Goal: Navigation & Orientation: Find specific page/section

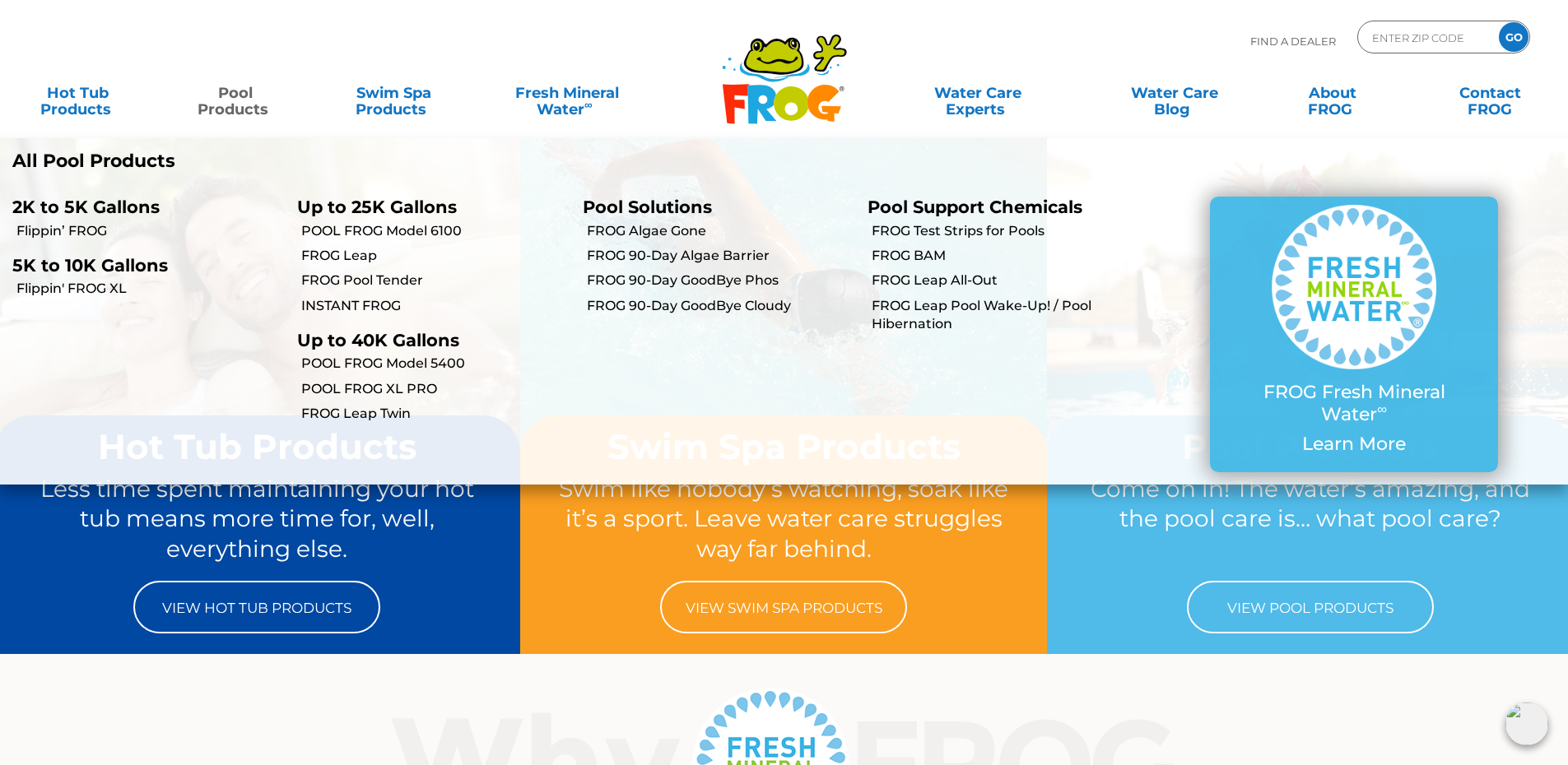
click at [237, 99] on link "Pool Products" at bounding box center [236, 93] width 123 height 33
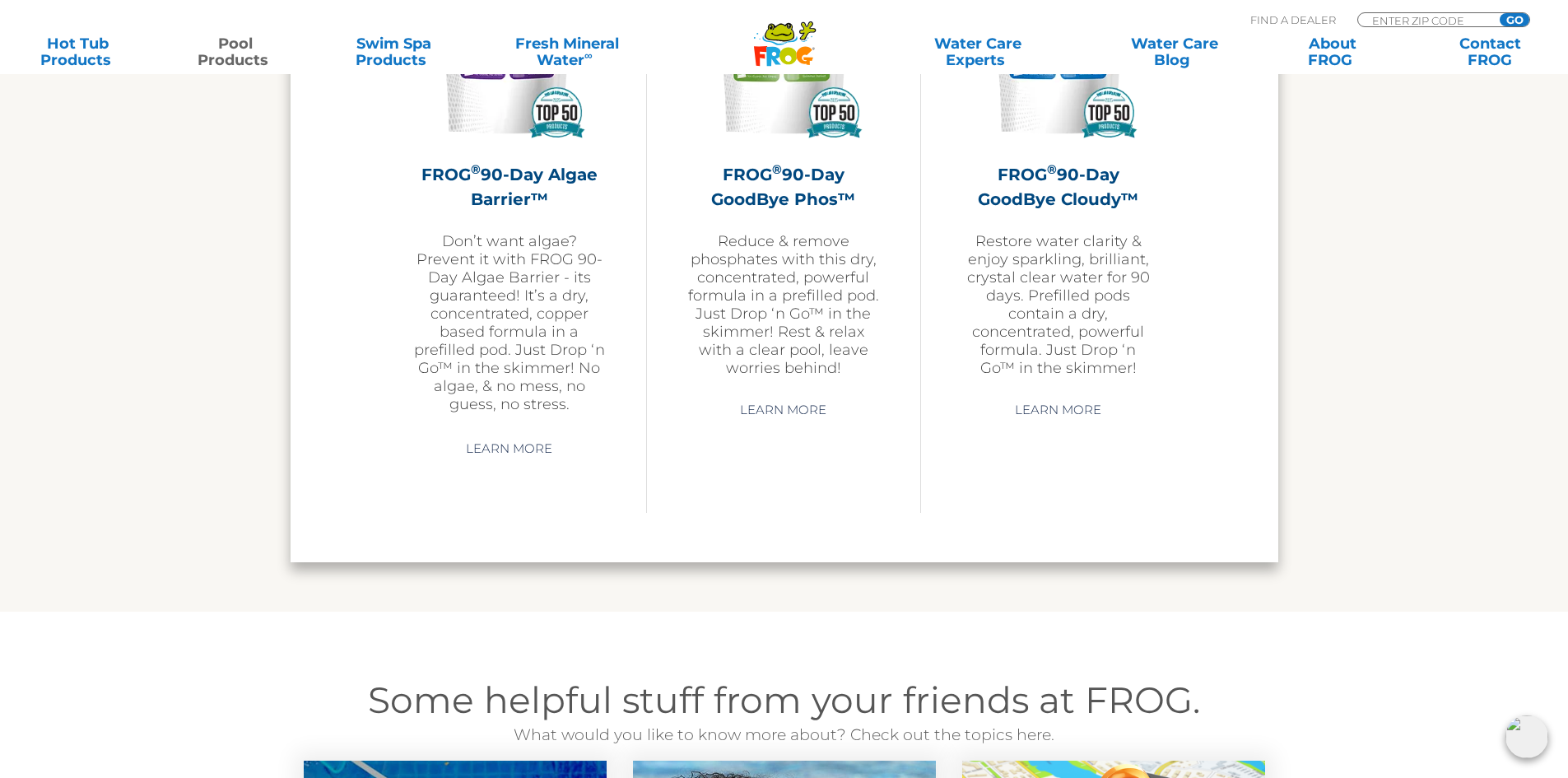
scroll to position [5268, 0]
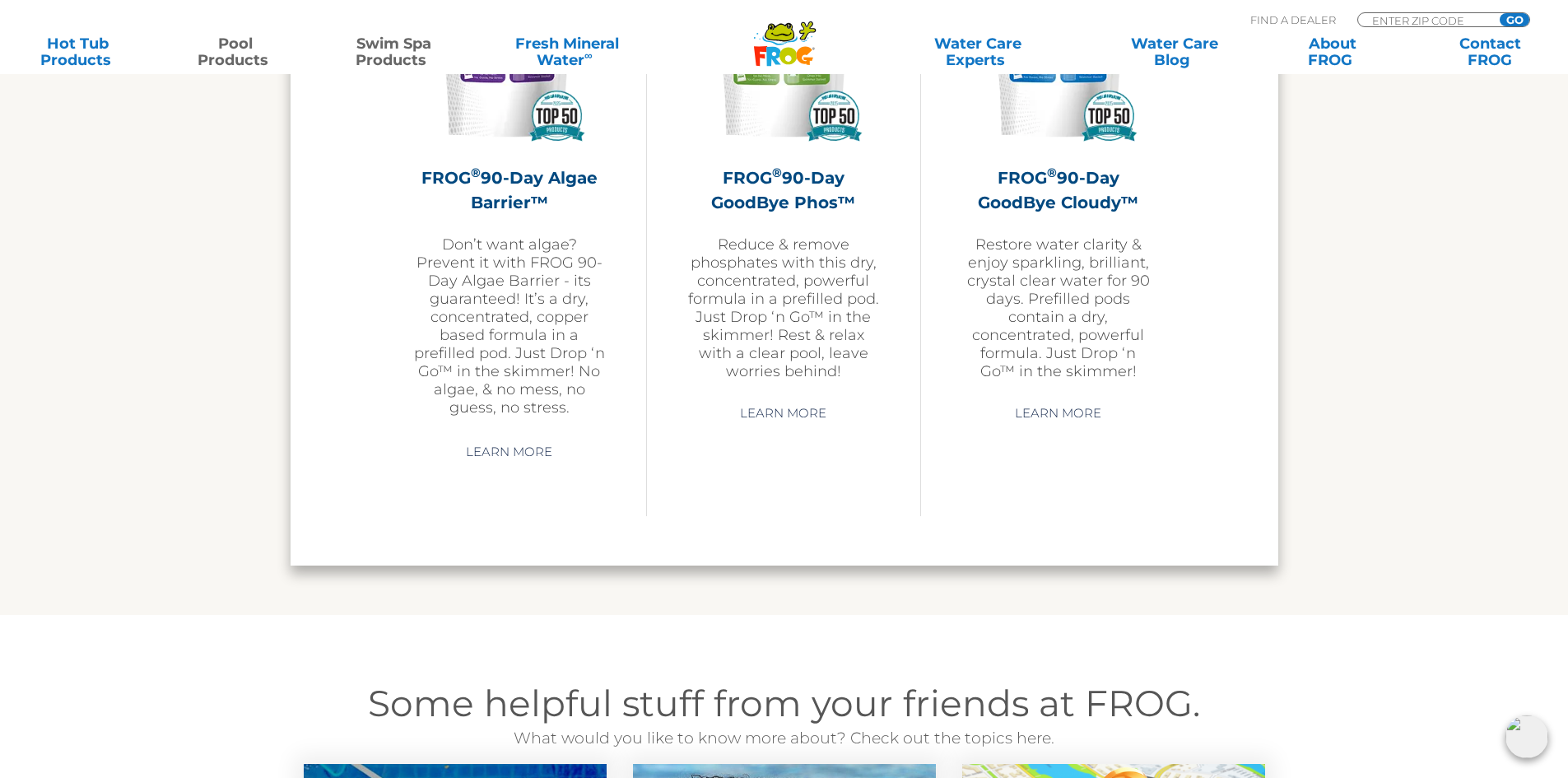
click at [403, 55] on link "Swim Spa Products" at bounding box center [394, 51] width 123 height 33
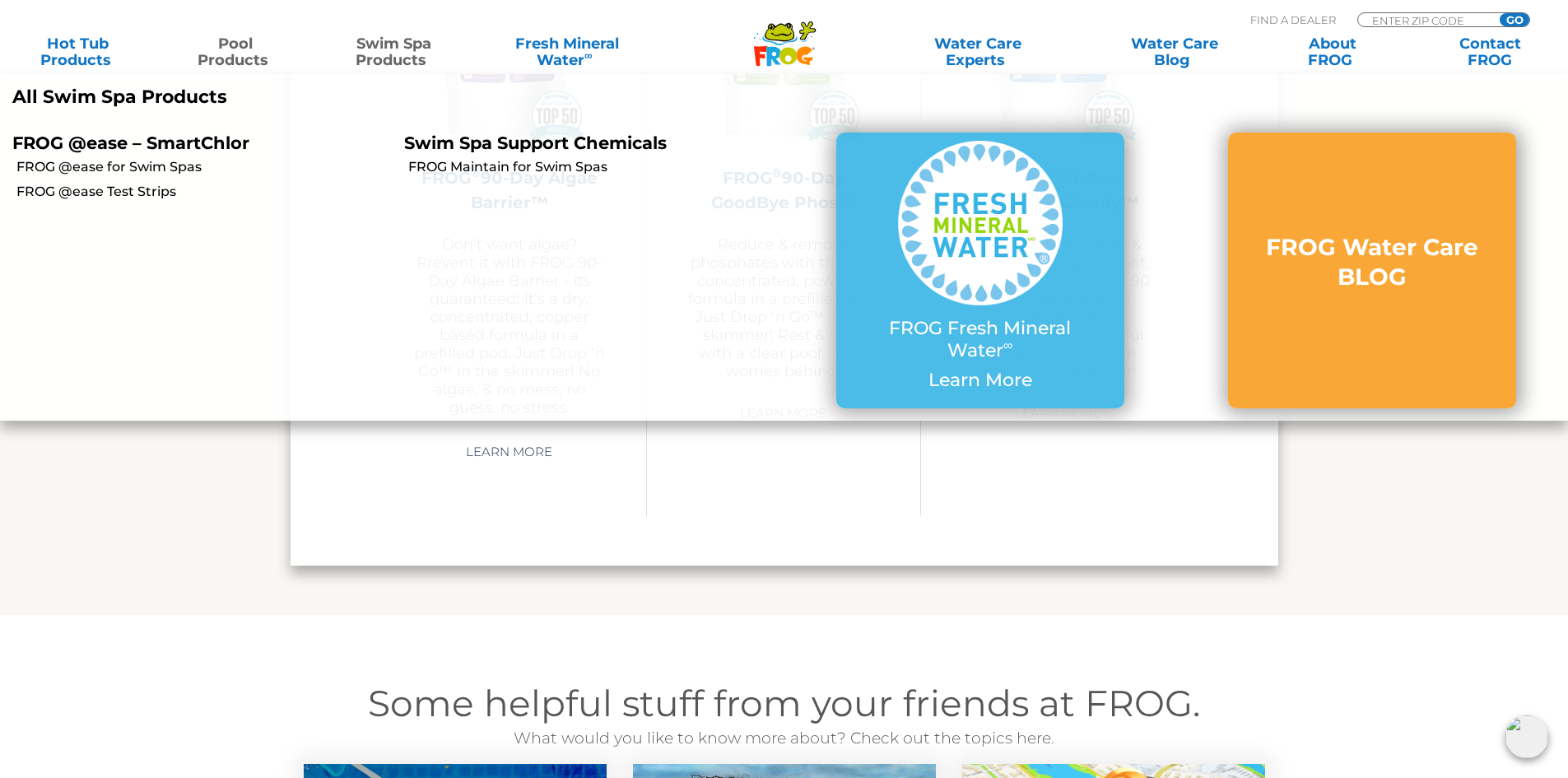
click at [401, 51] on link "Swim Spa Products" at bounding box center [394, 51] width 123 height 33
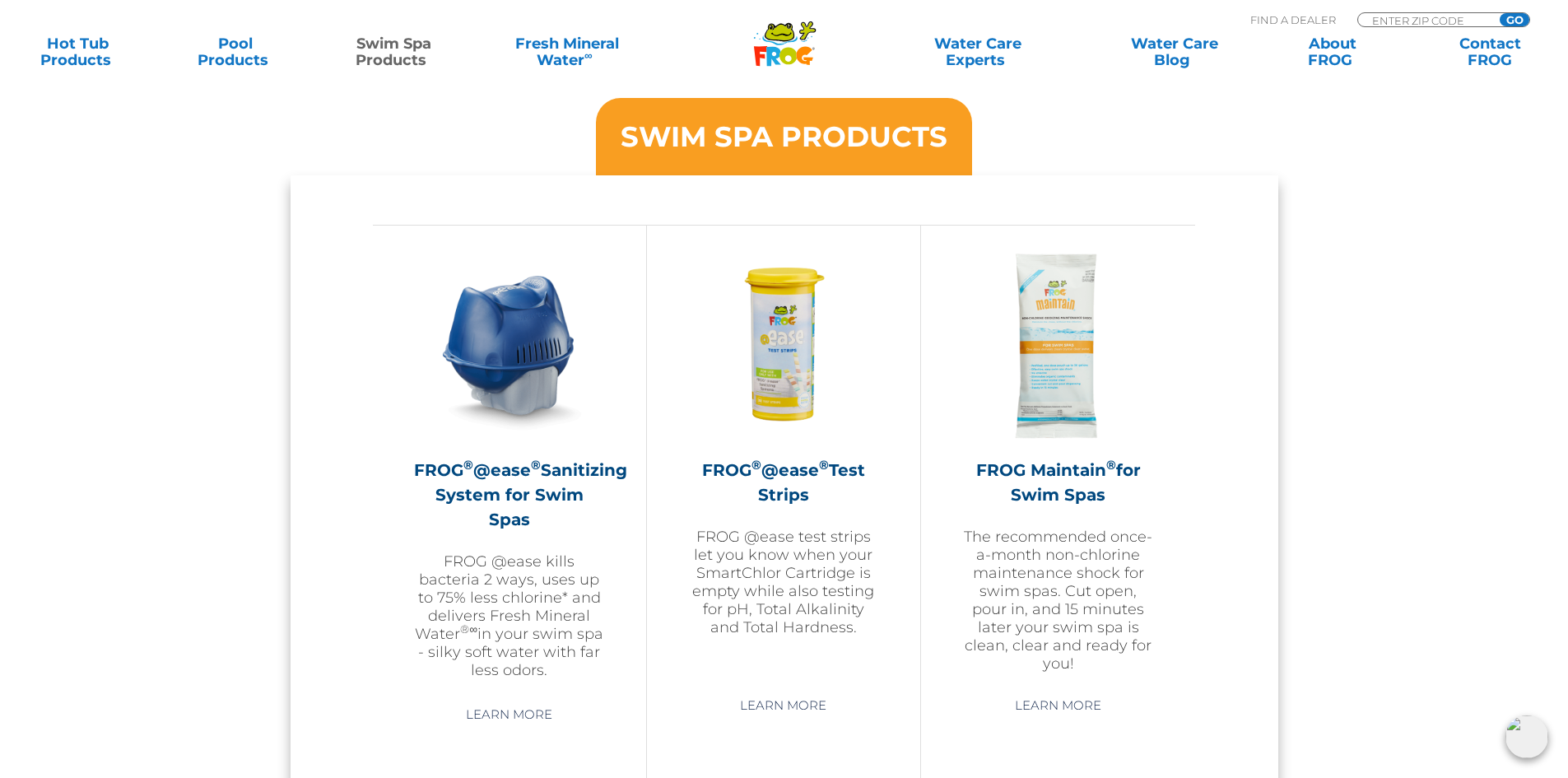
scroll to position [1318, 0]
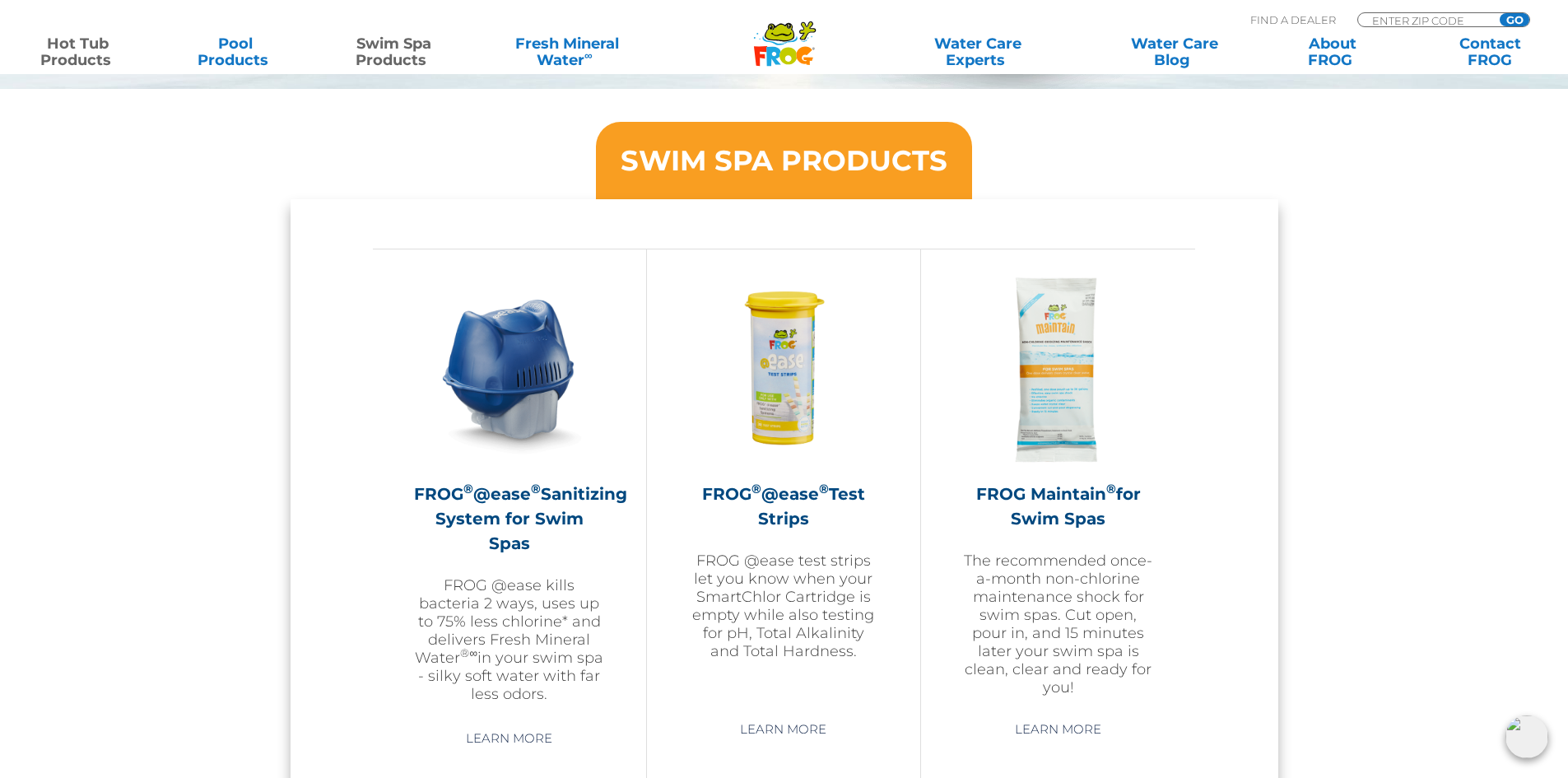
click at [83, 55] on link "Hot Tub Products" at bounding box center [78, 51] width 123 height 33
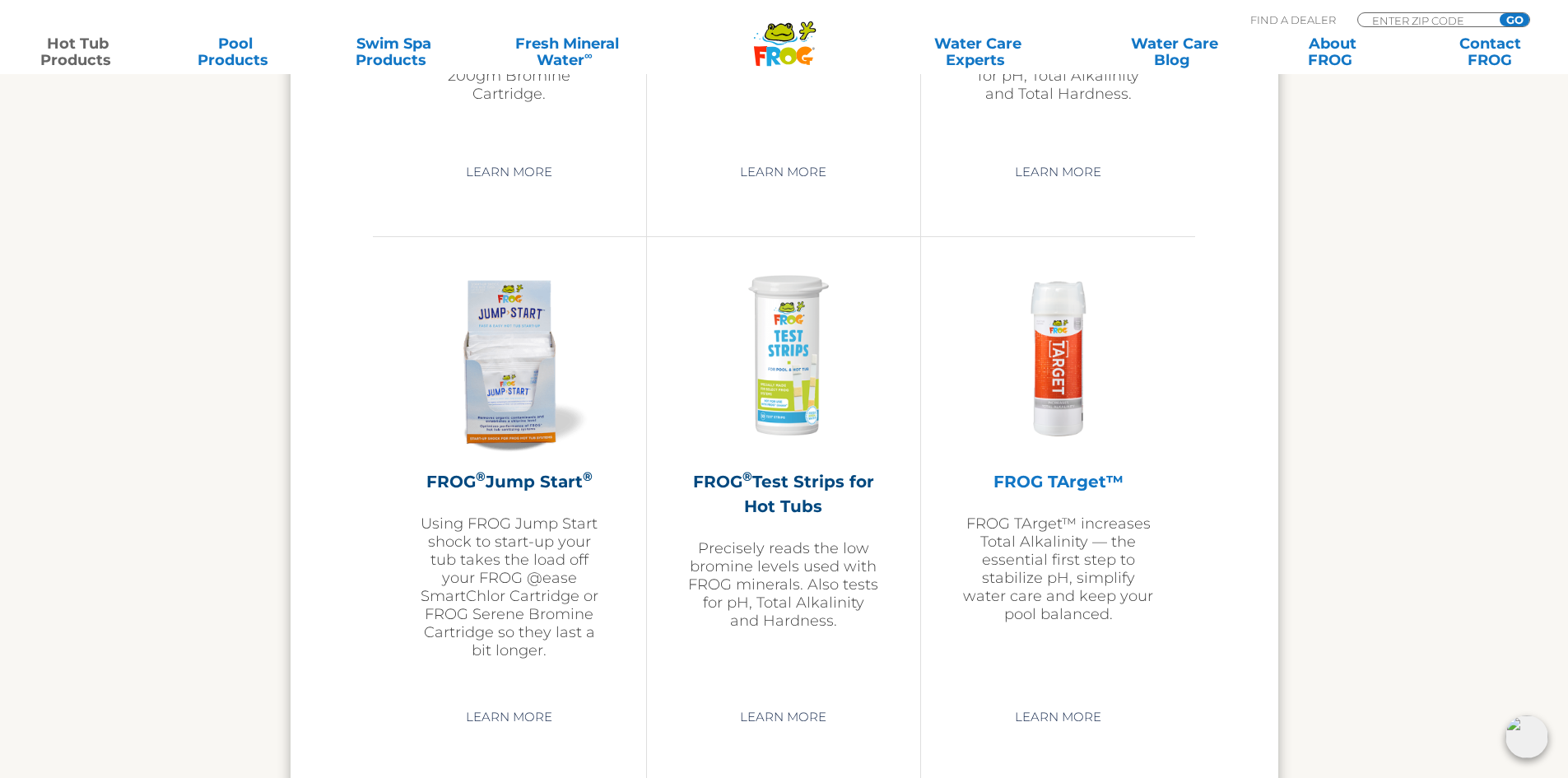
scroll to position [4034, 0]
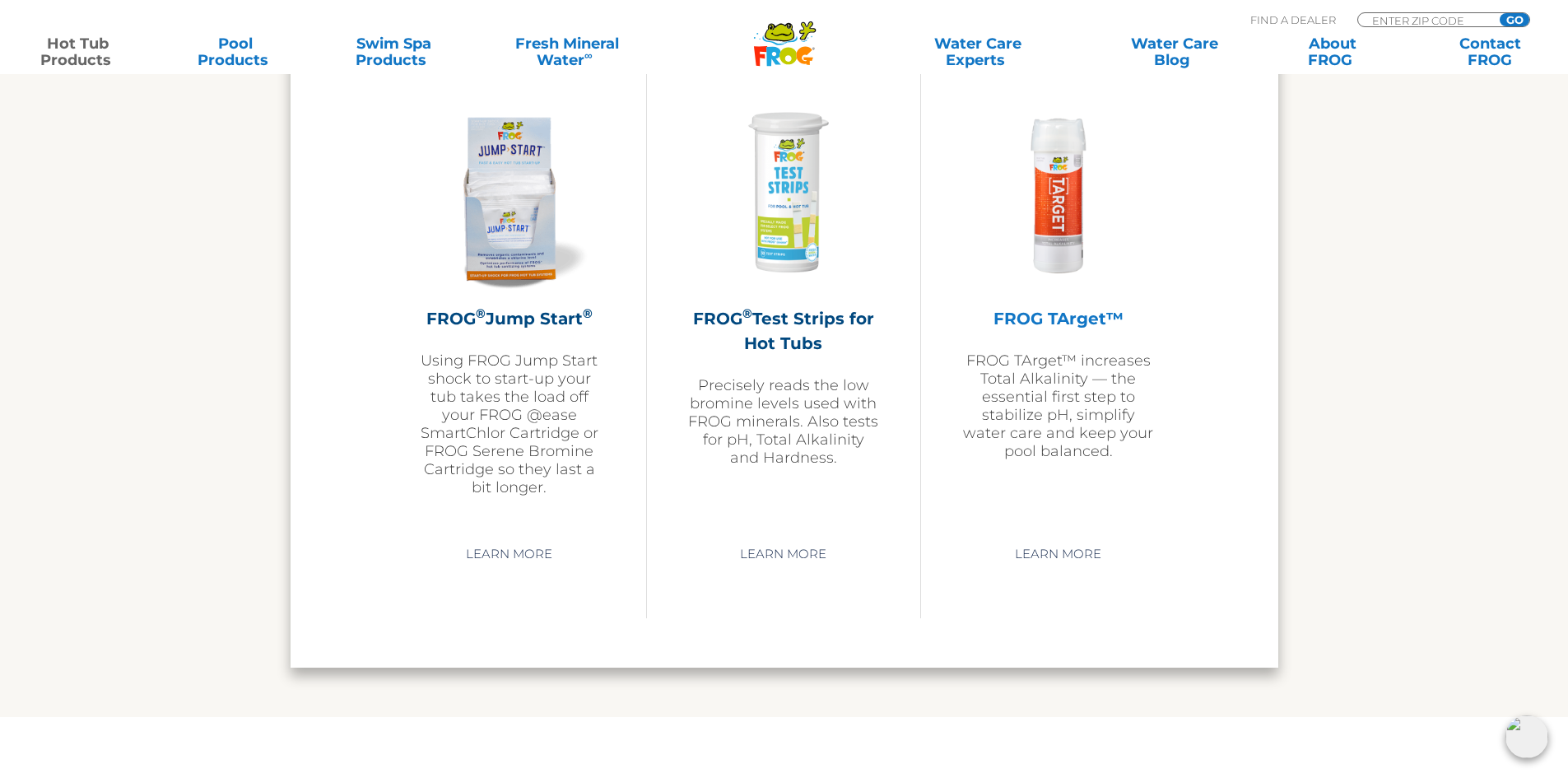
click at [1087, 321] on h2 "FROG TArget™" at bounding box center [1058, 319] width 192 height 25
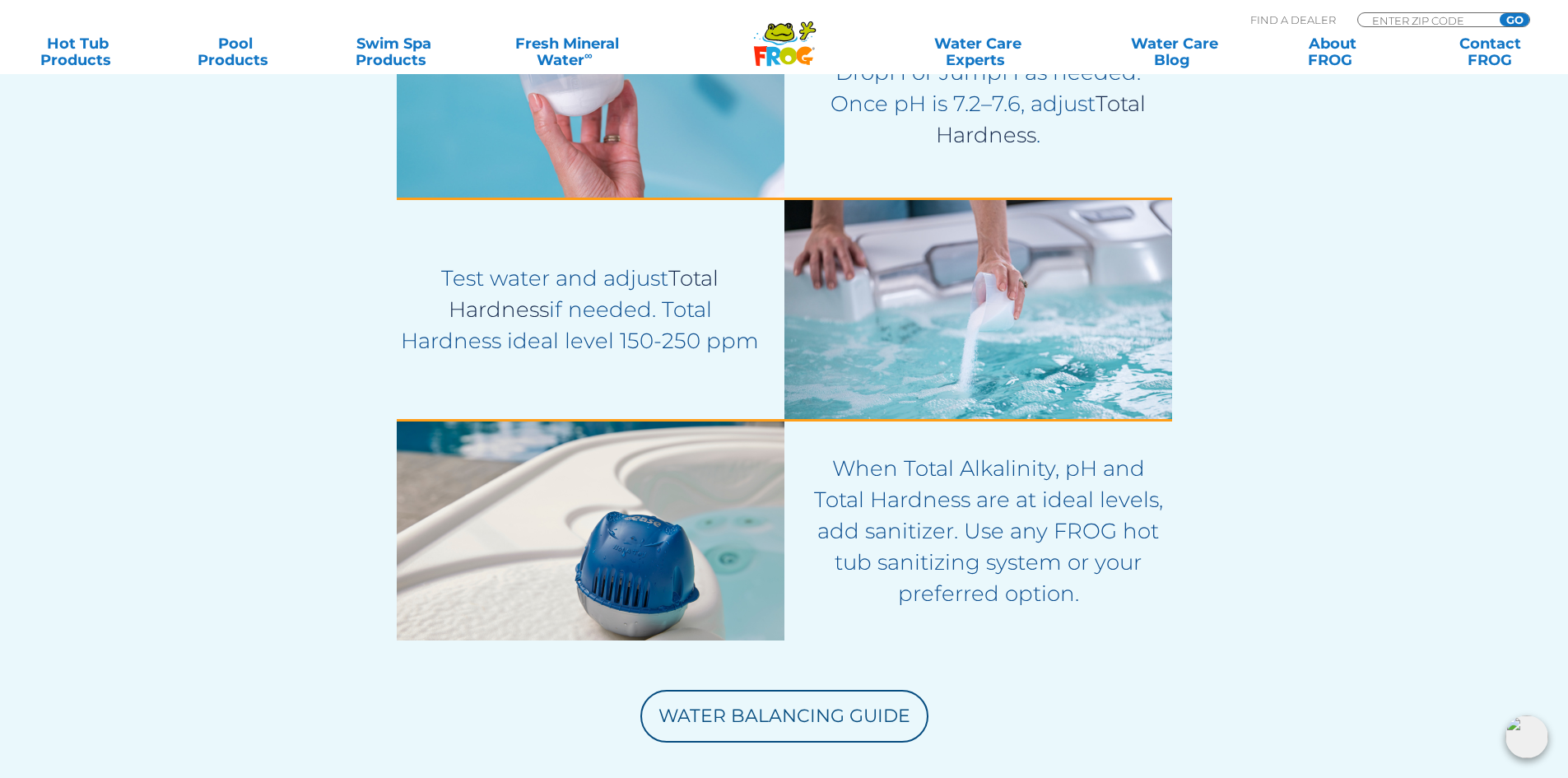
scroll to position [3375, 0]
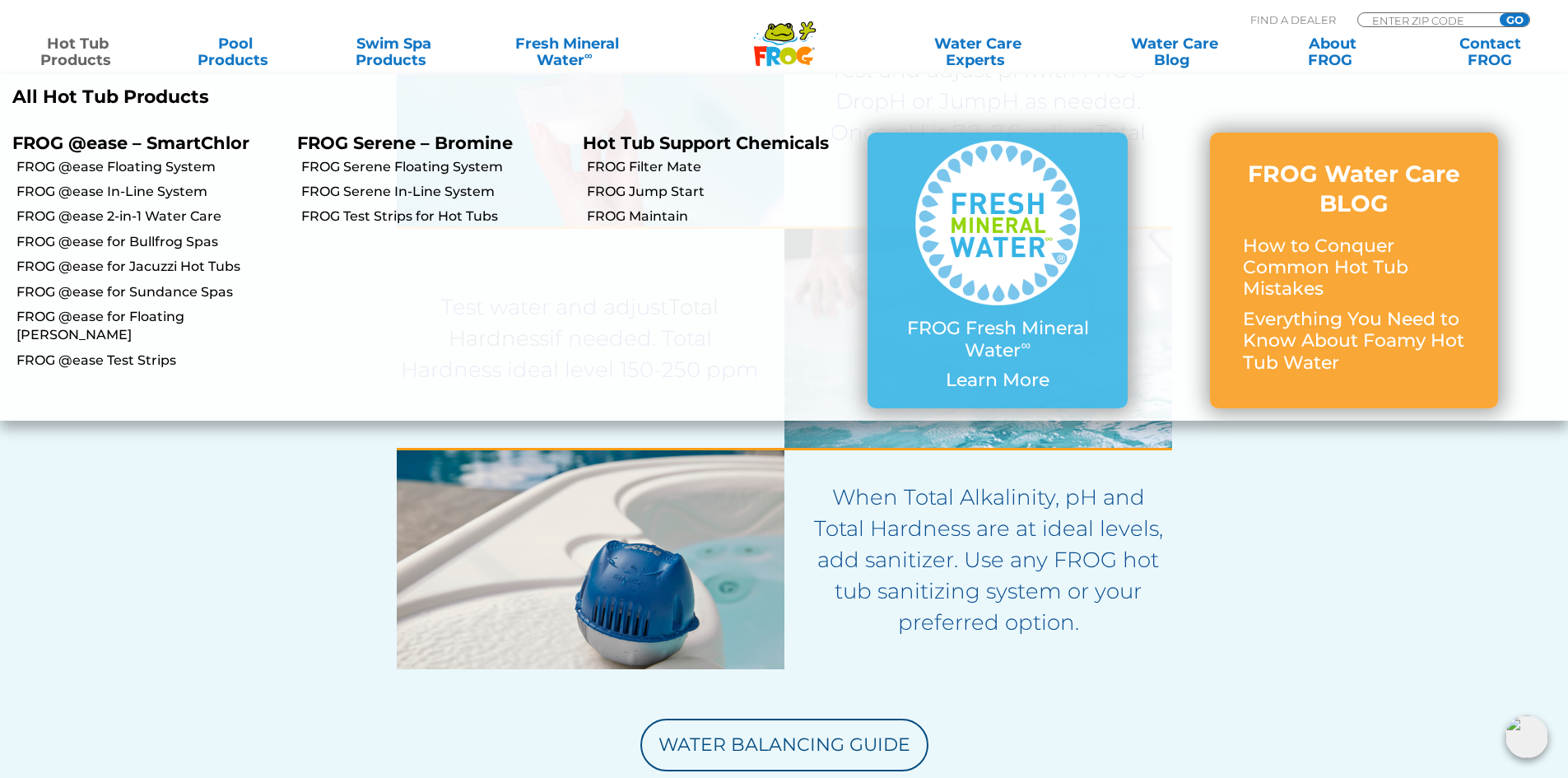
click at [69, 61] on link "Hot Tub Products" at bounding box center [78, 51] width 123 height 33
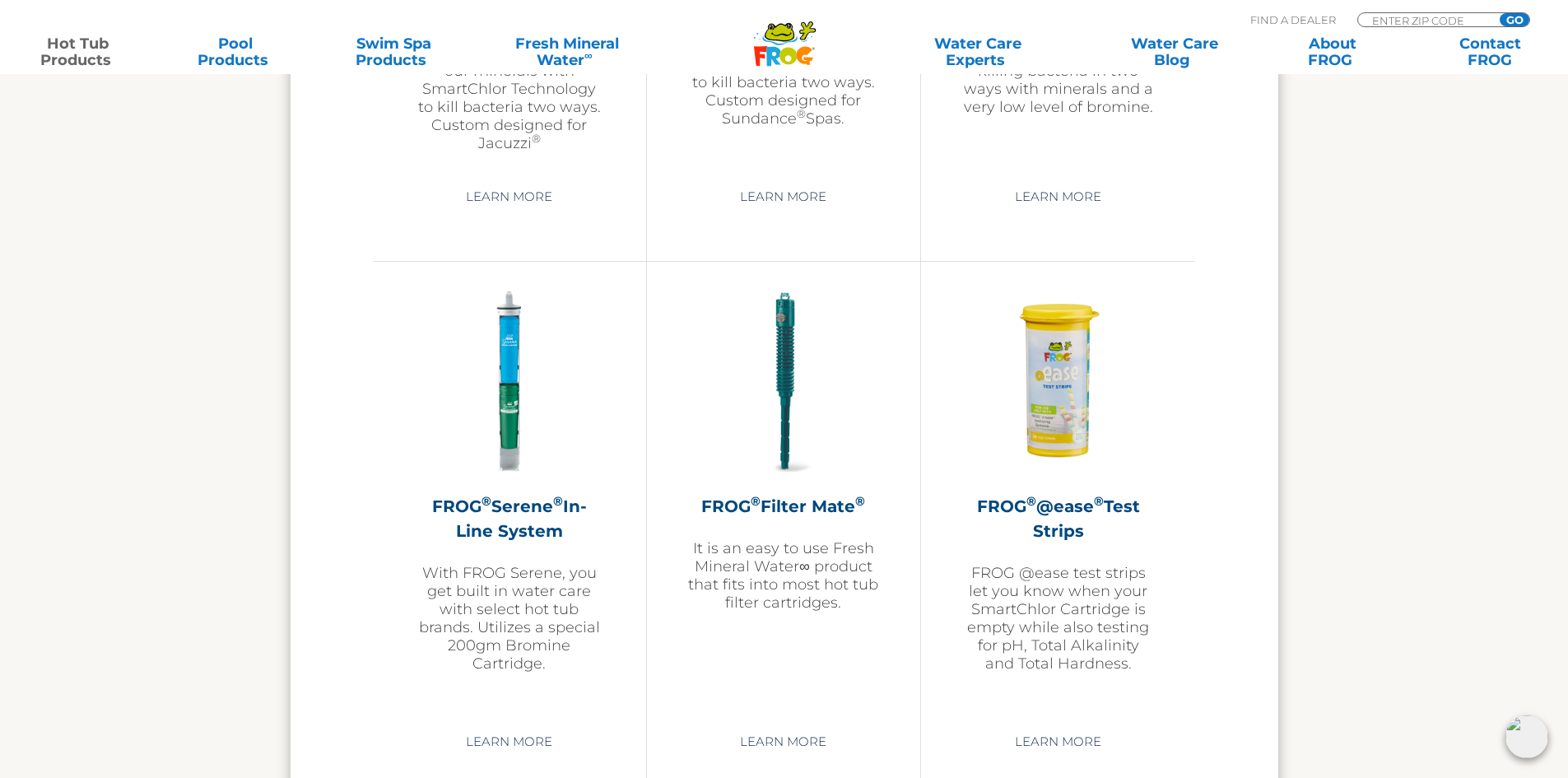
scroll to position [3293, 0]
